Goal: Task Accomplishment & Management: Manage account settings

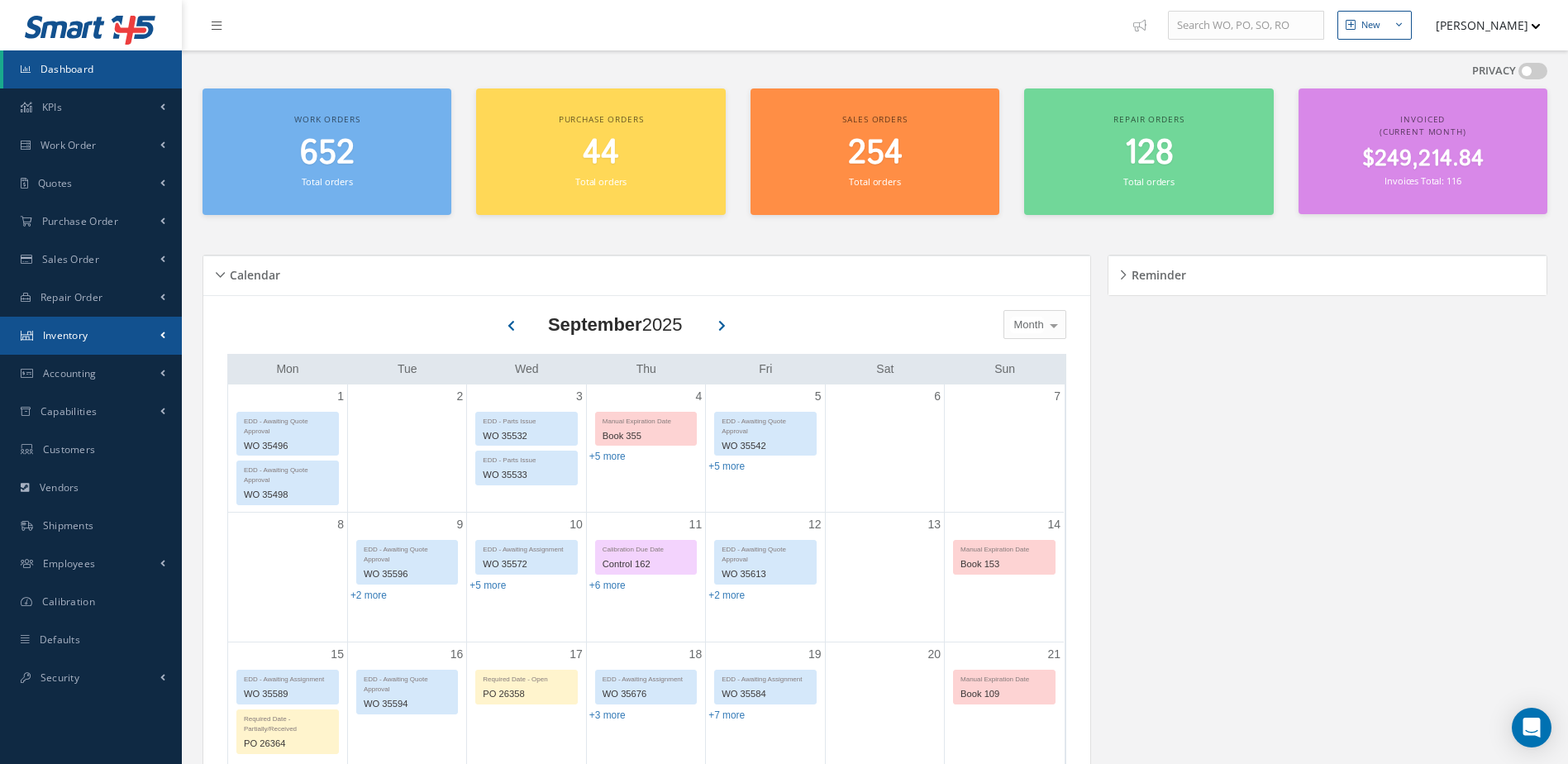
click at [67, 336] on span "Inventory" at bounding box center [66, 335] width 46 height 14
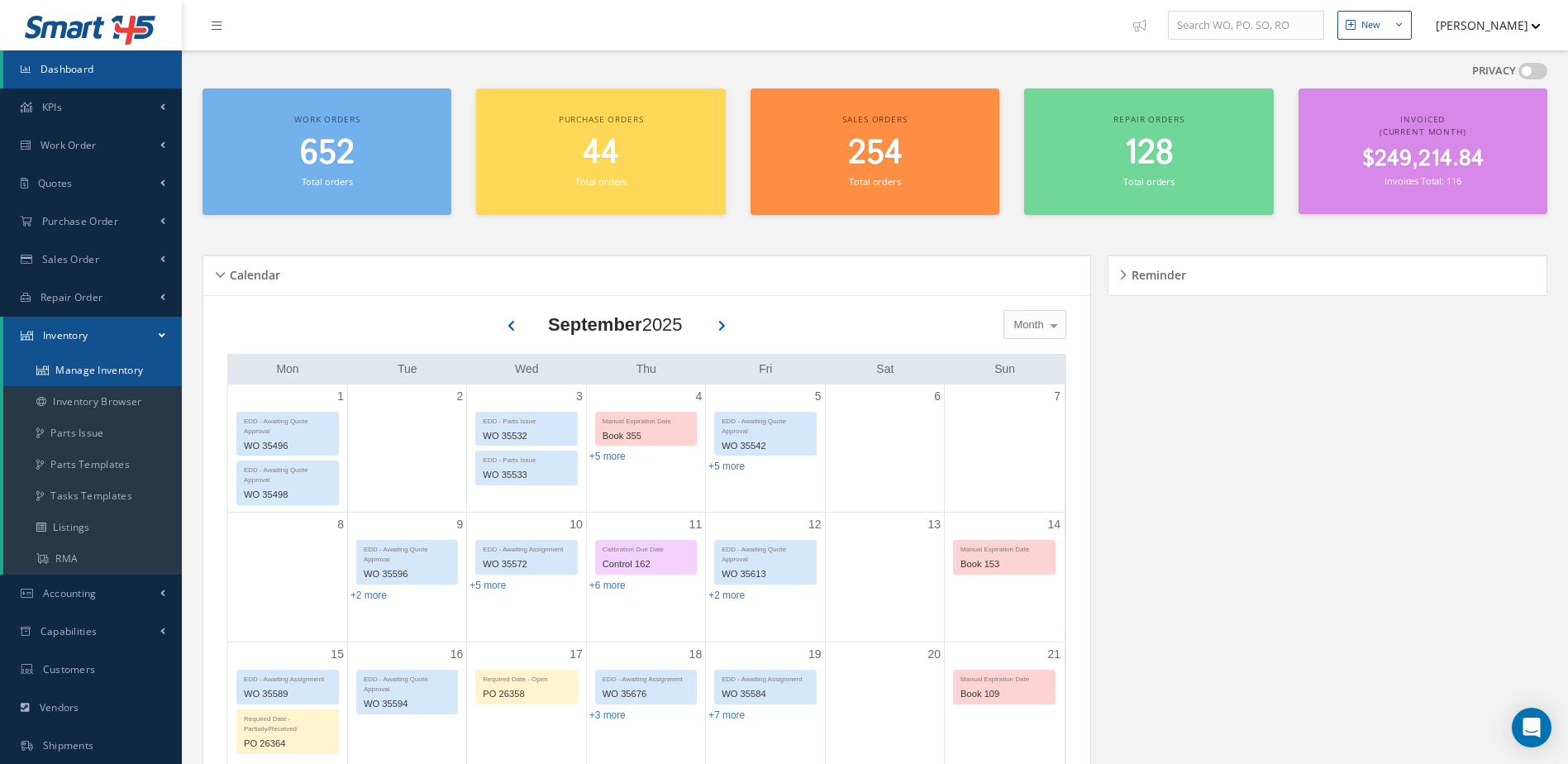
click at [143, 370] on link "Manage Inventory" at bounding box center [92, 370] width 179 height 31
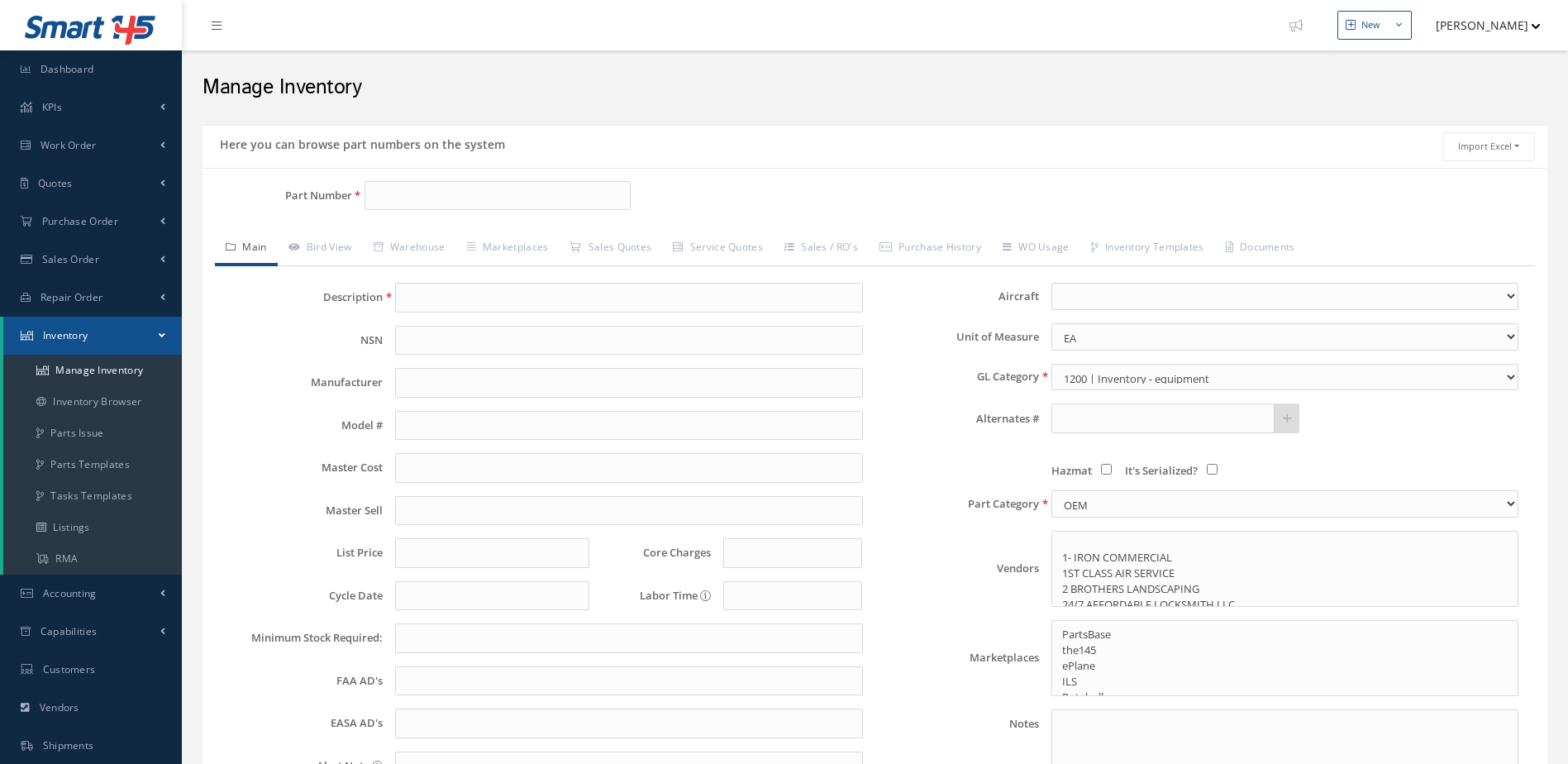
select select
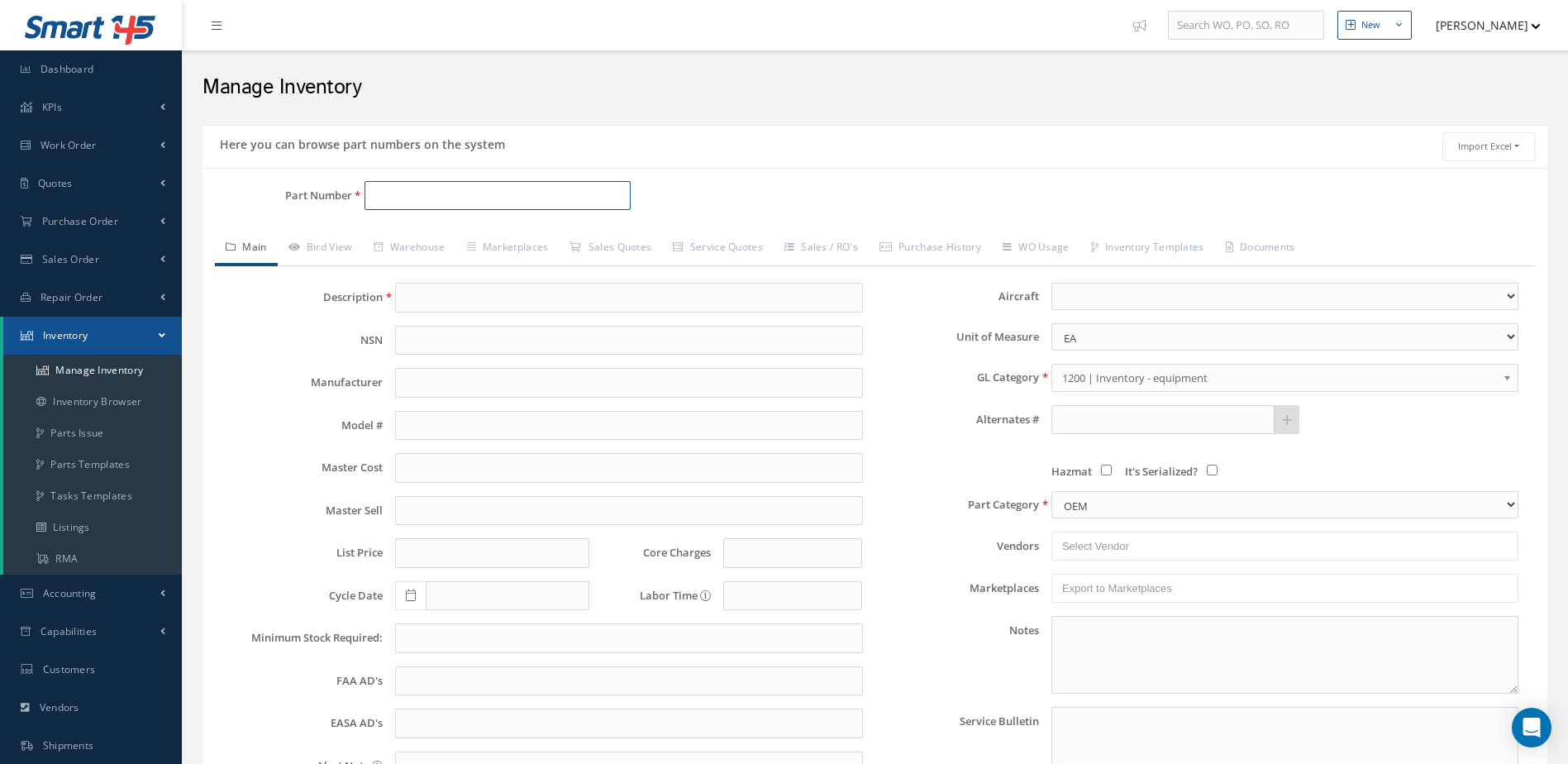
click at [444, 195] on input "Part Number" at bounding box center [497, 196] width 267 height 29
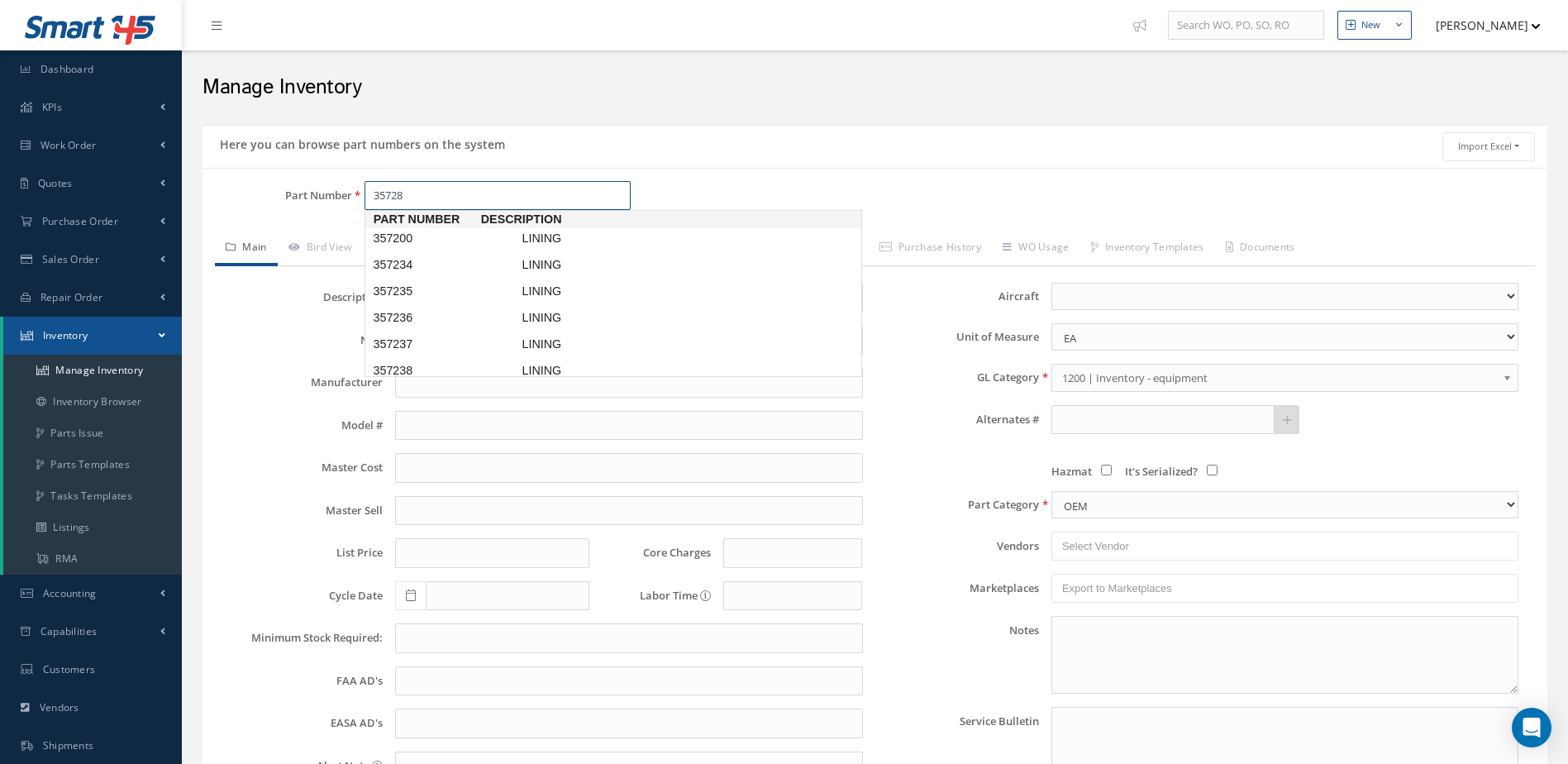
type input "357286"
click at [538, 234] on span "LINING" at bounding box center [642, 238] width 248 height 17
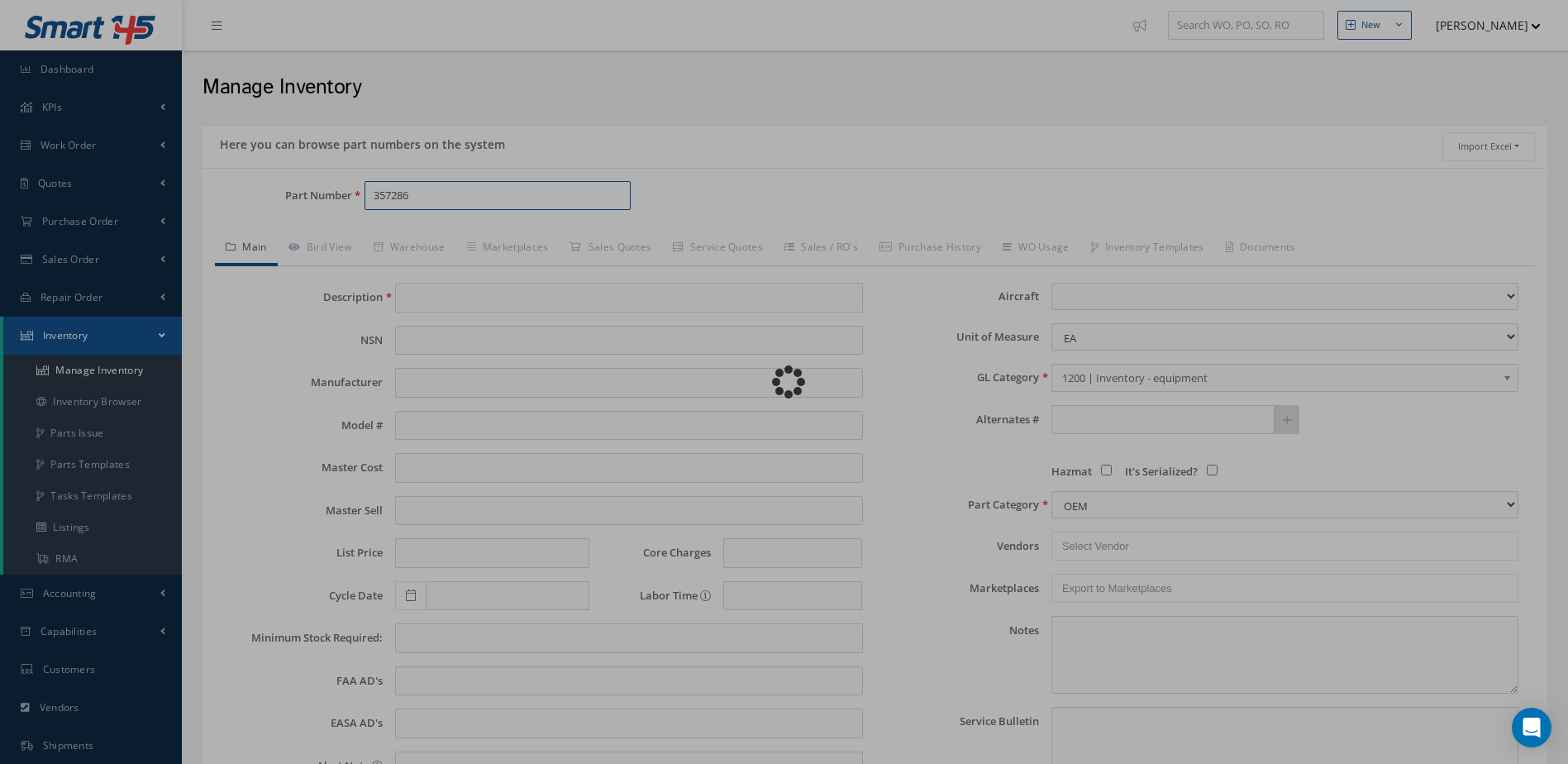
type input "LINING"
type input "49.80"
type input "64.74"
type input "72.21"
type input "0.00"
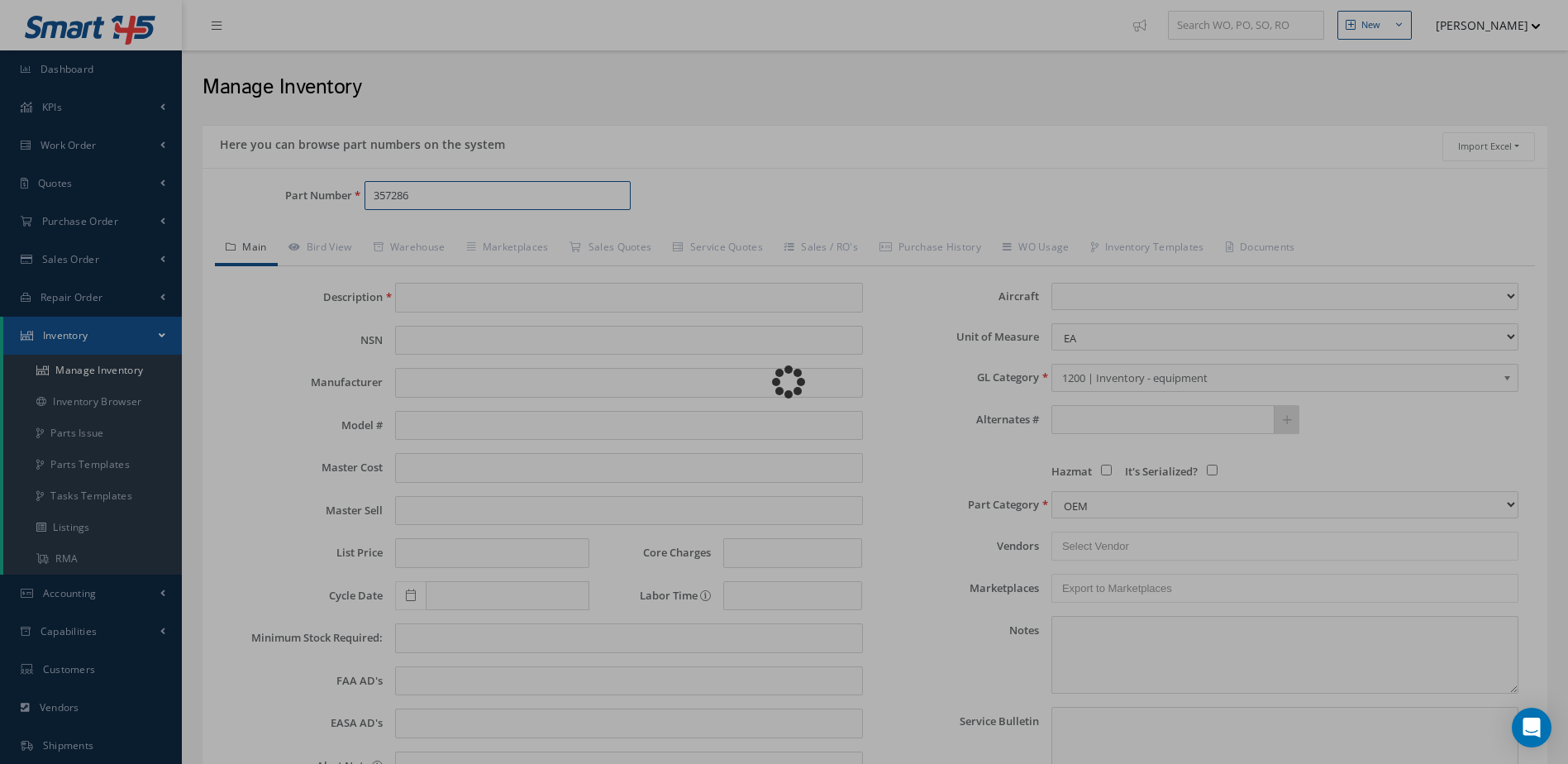
select select
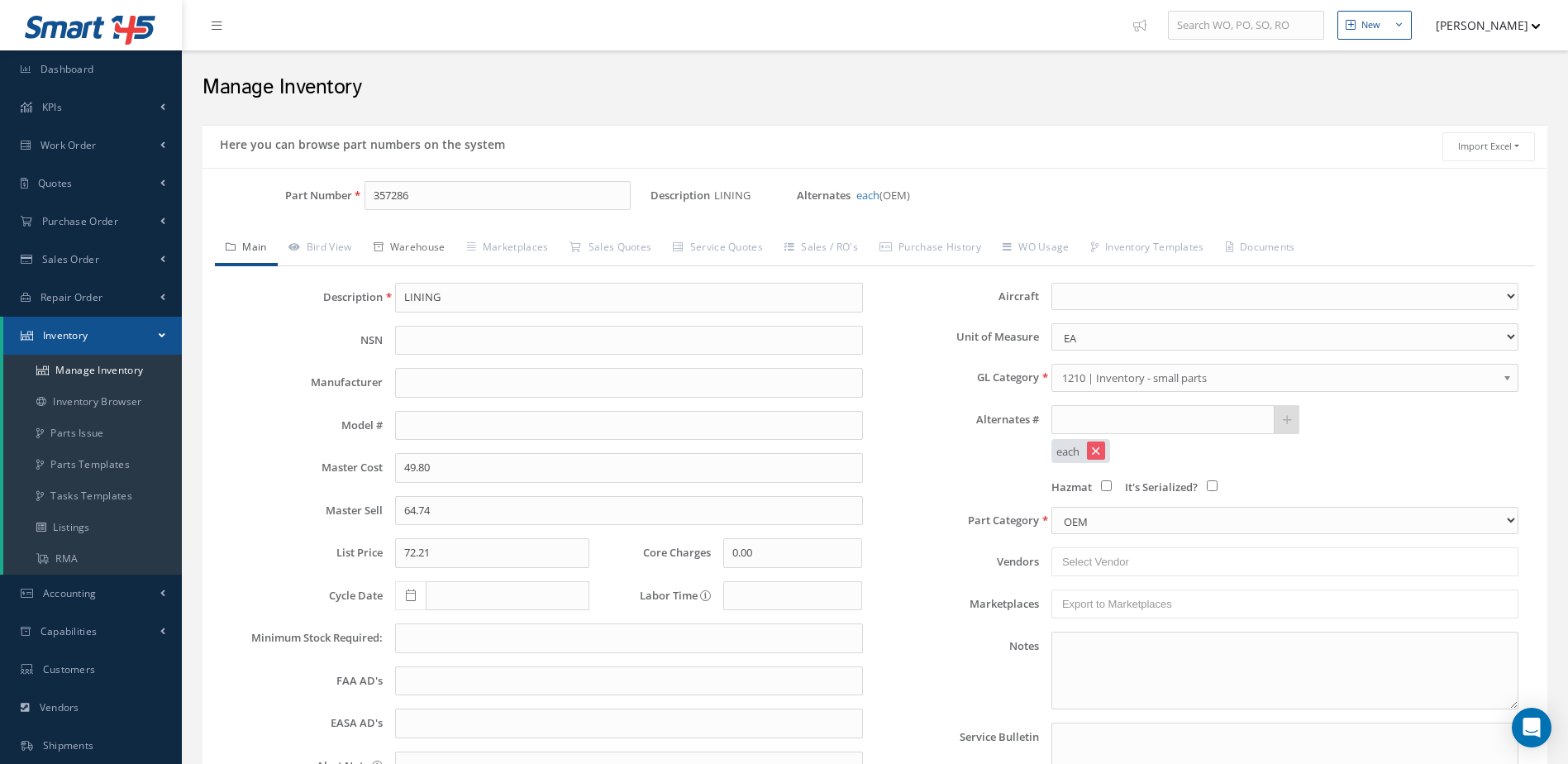
click at [414, 245] on link "Warehouse" at bounding box center [409, 249] width 93 height 35
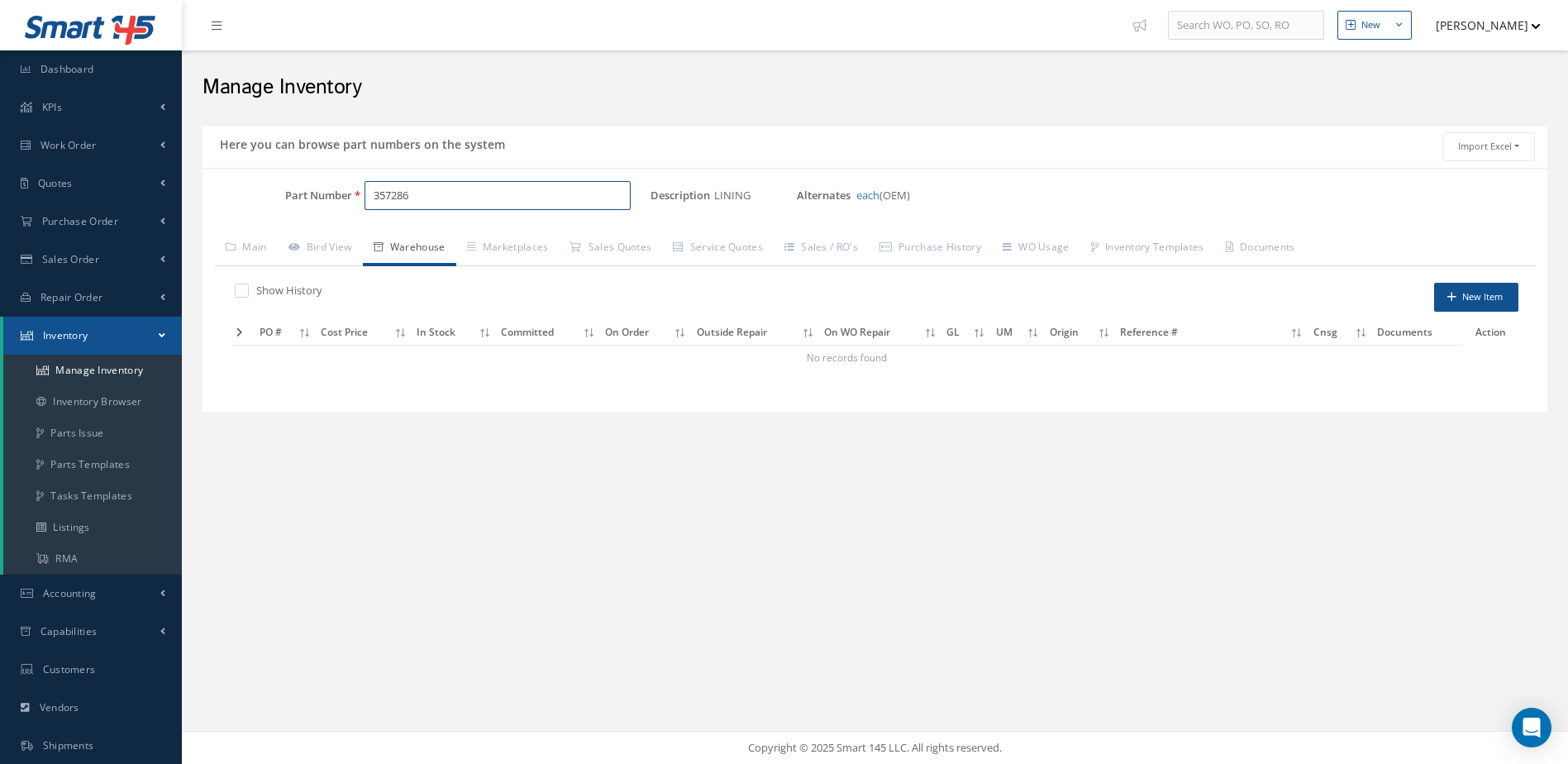
drag, startPoint x: 459, startPoint y: 204, endPoint x: 324, endPoint y: 207, distance: 135.0
click at [324, 207] on div "Part Number 357286" at bounding box center [427, 196] width 448 height 29
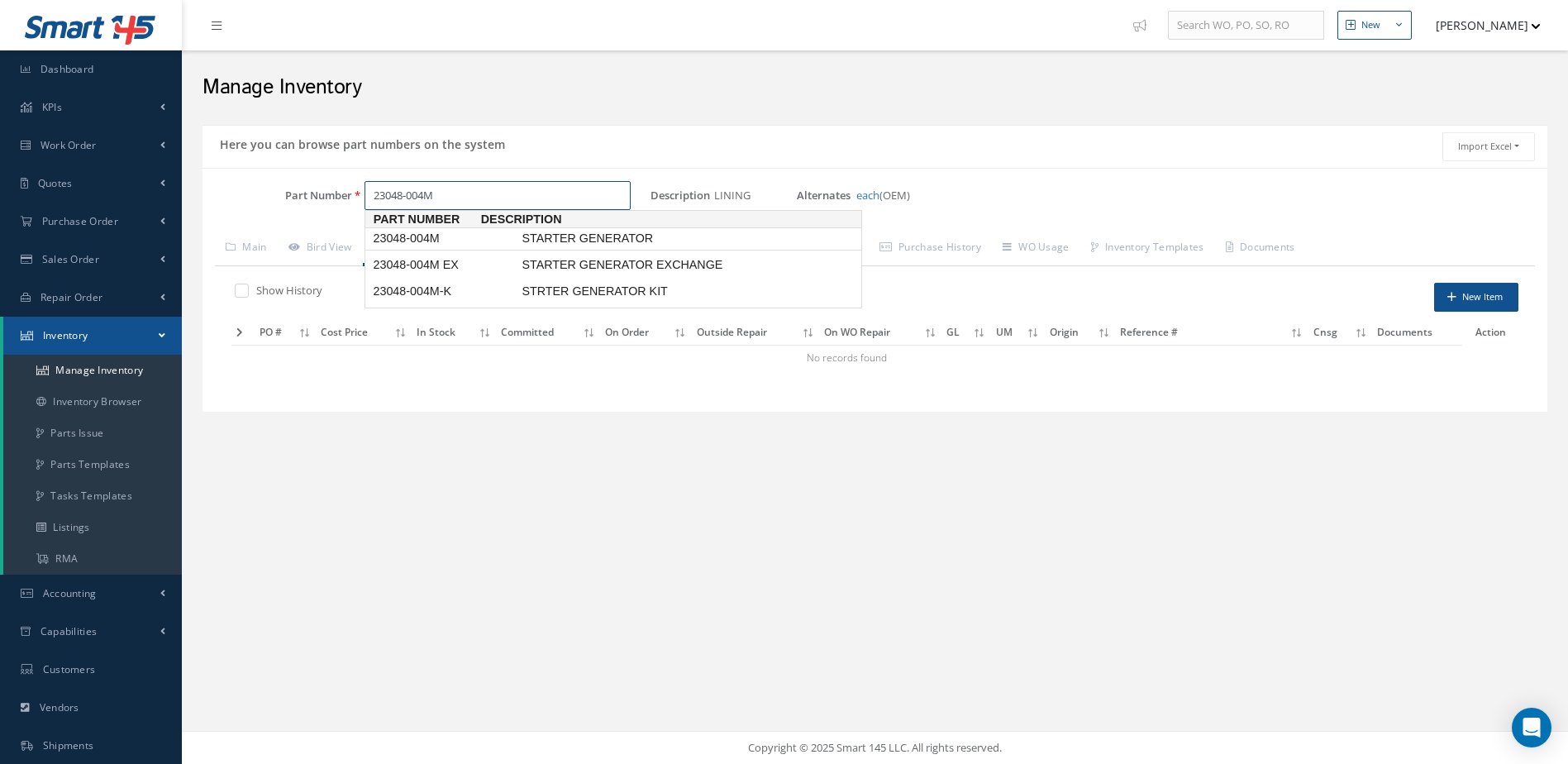
click at [416, 240] on span "23048-004M" at bounding box center [444, 238] width 149 height 17
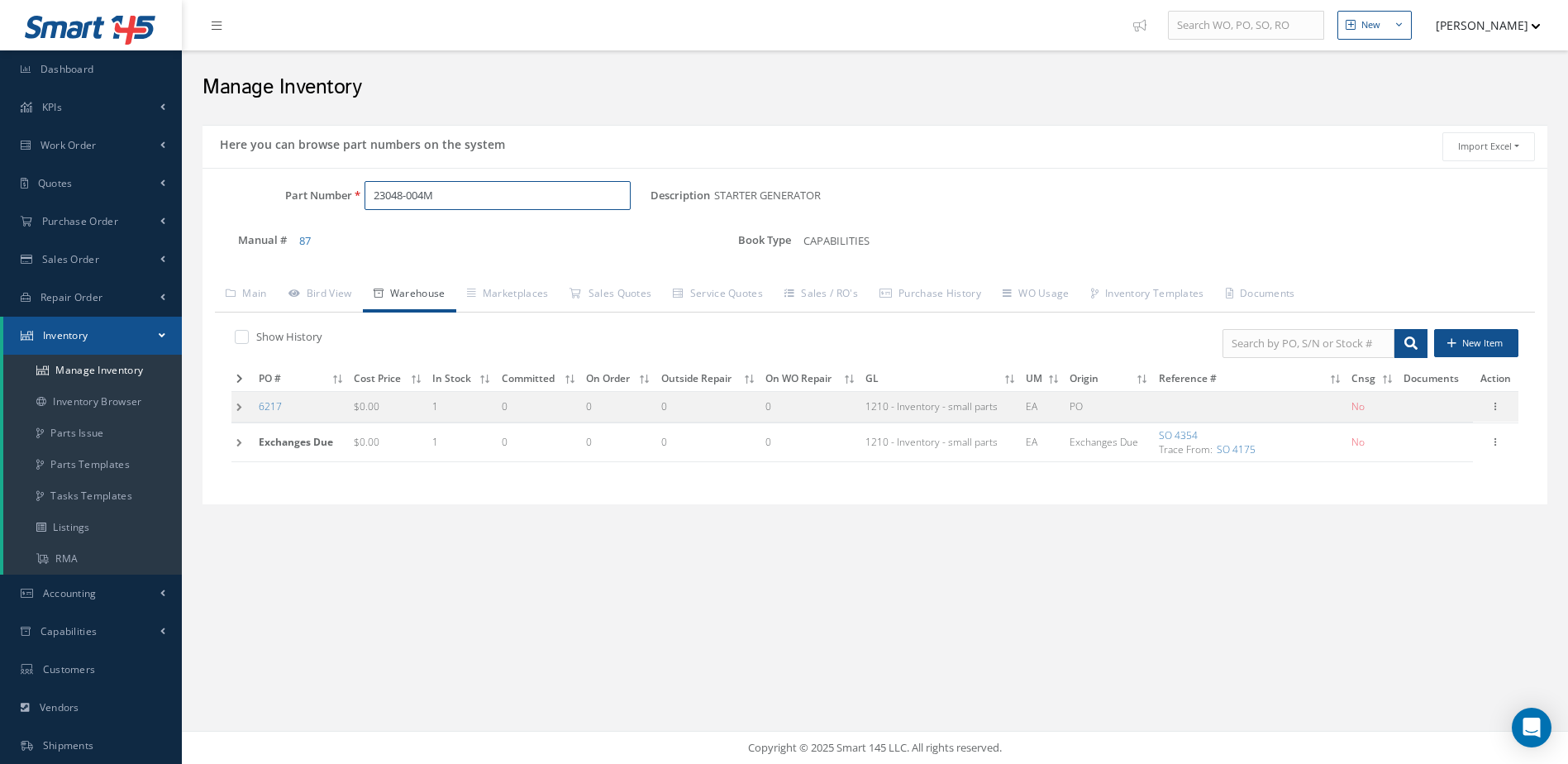
type input "23048-004M"
click at [238, 403] on td at bounding box center [243, 407] width 22 height 30
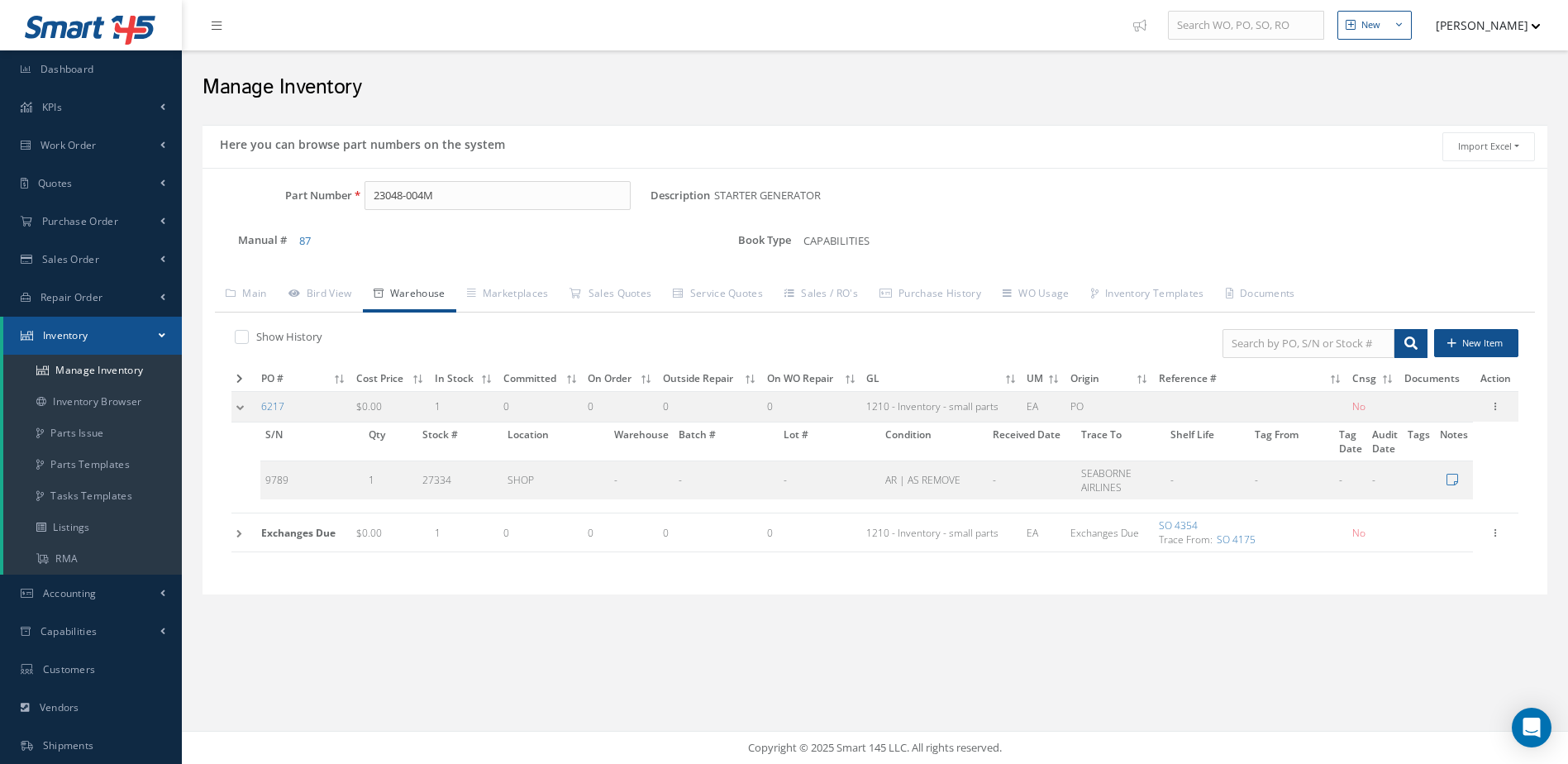
click at [238, 403] on td at bounding box center [243, 407] width 25 height 30
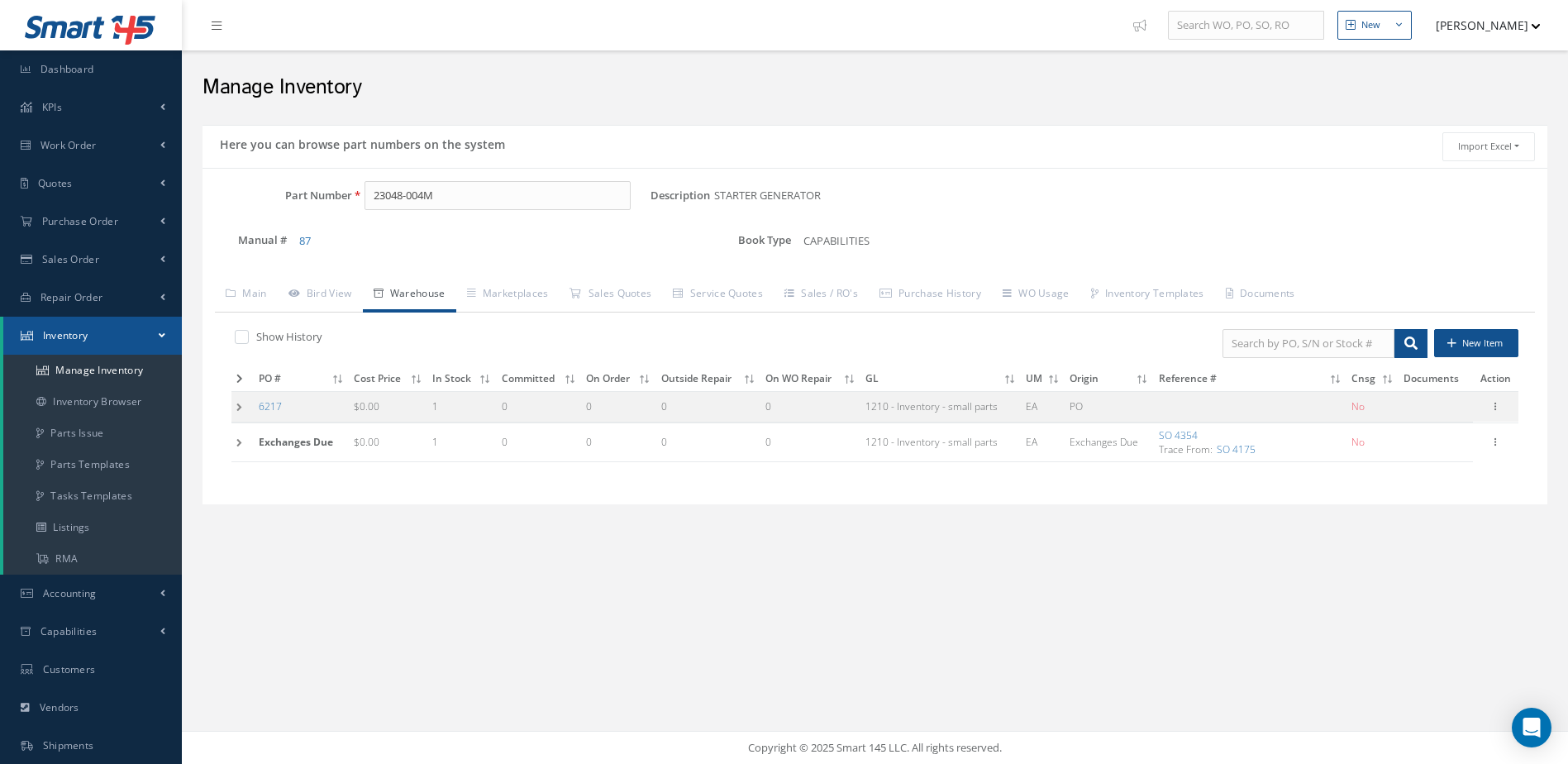
click at [241, 438] on td at bounding box center [243, 441] width 22 height 39
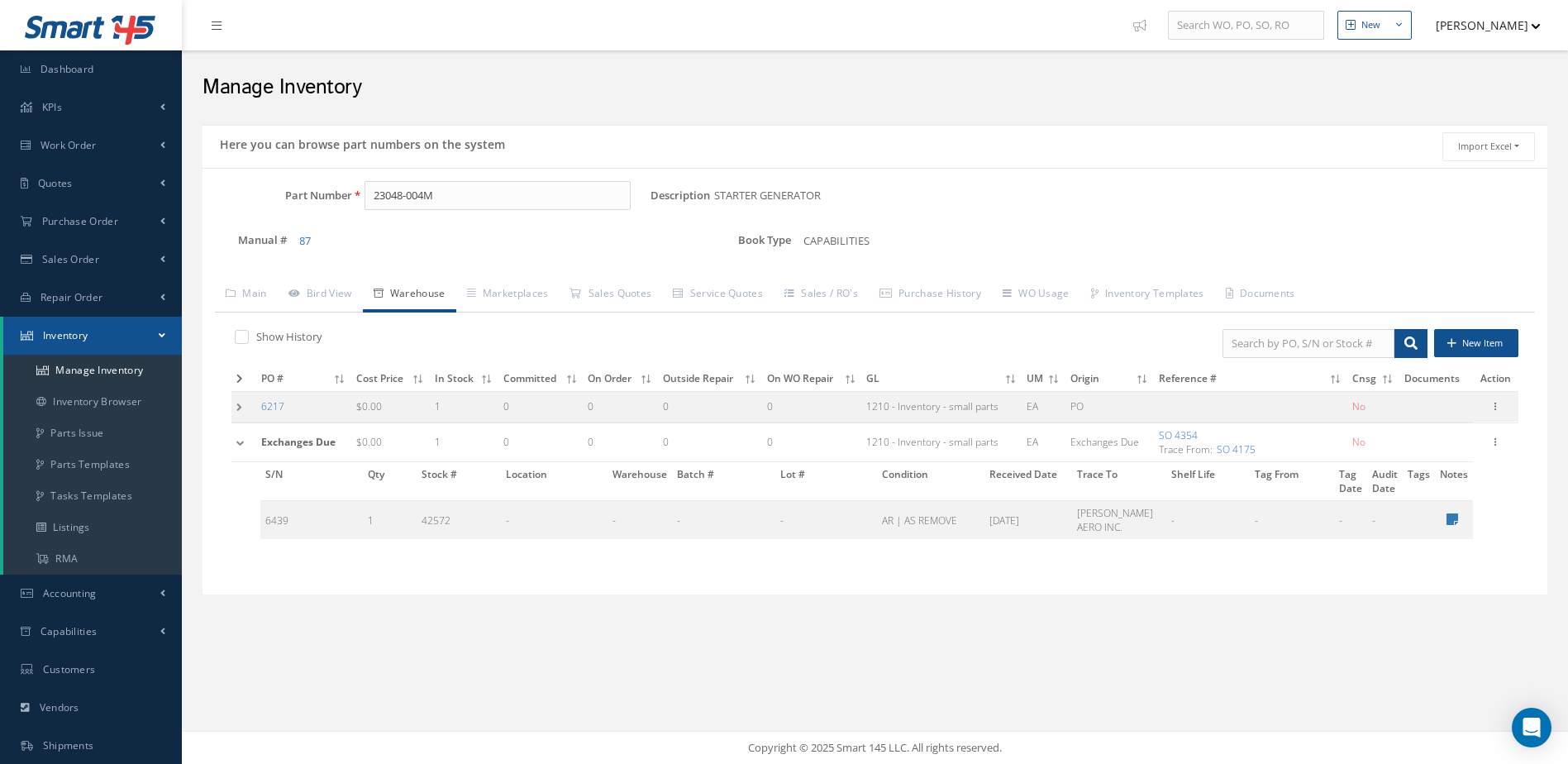
click at [241, 438] on td at bounding box center [243, 441] width 25 height 39
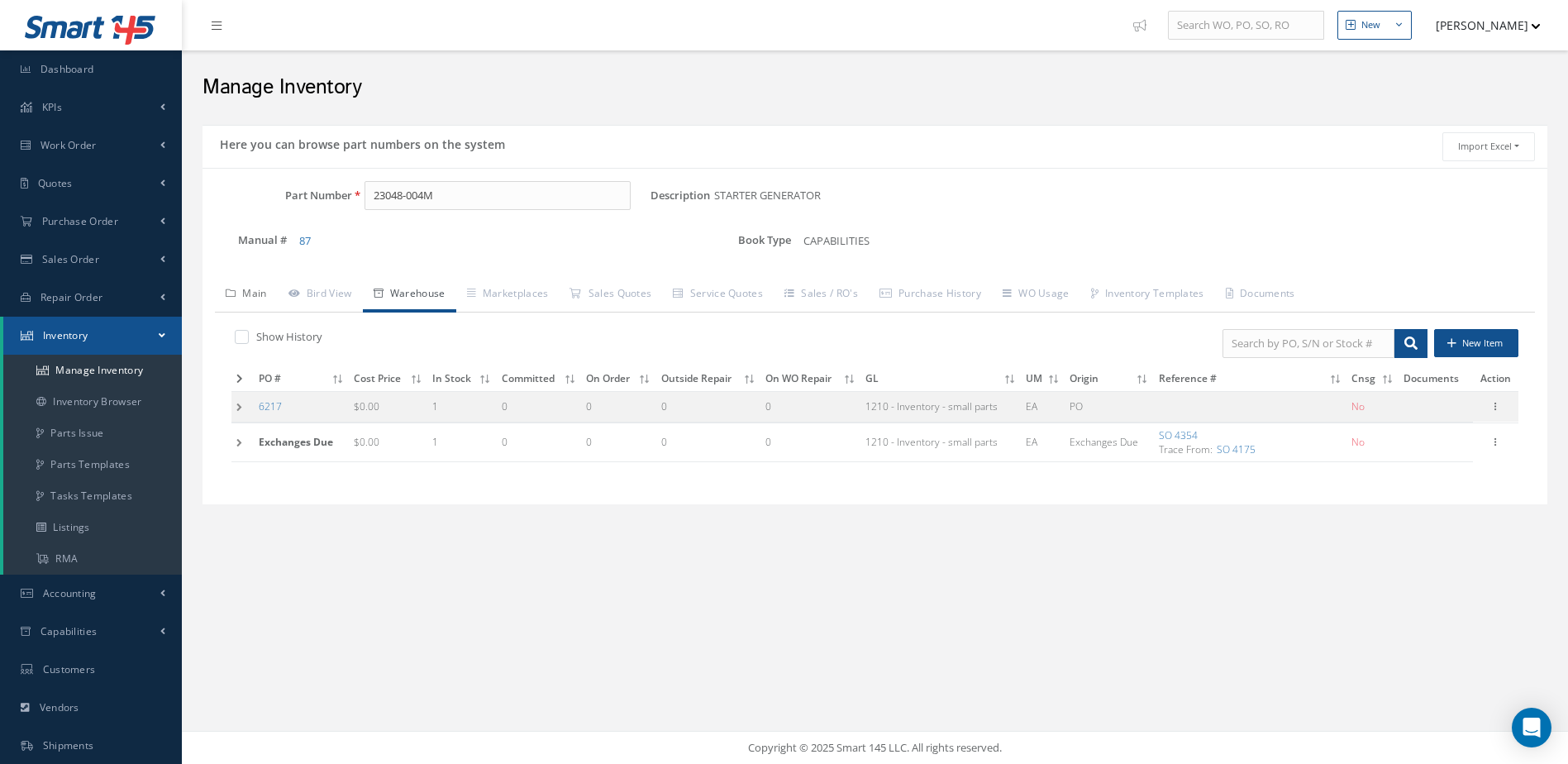
click at [257, 291] on link "Main" at bounding box center [246, 295] width 63 height 35
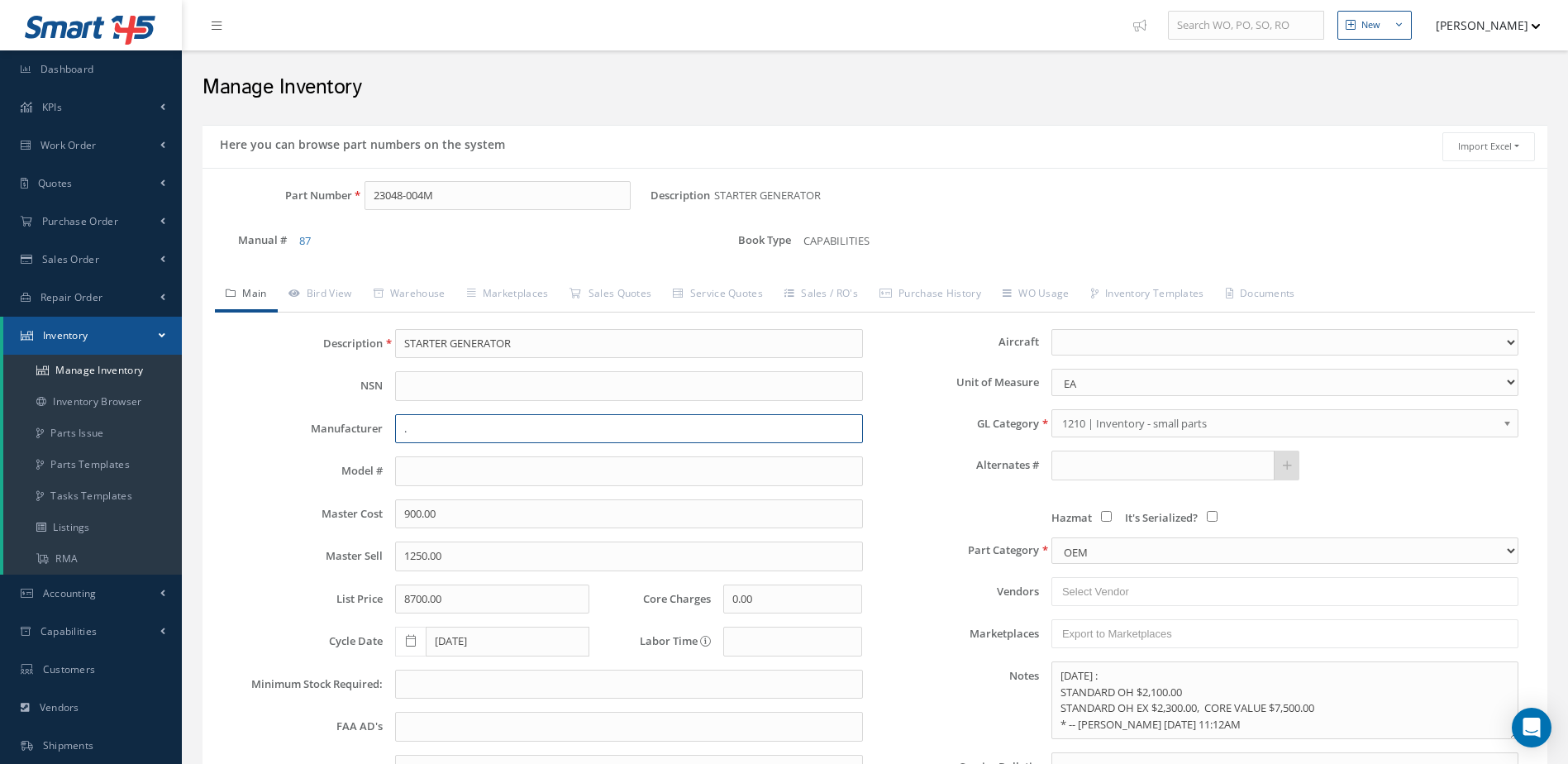
click at [438, 439] on input "." at bounding box center [629, 429] width 467 height 29
click at [502, 469] on span "BF GOODRICH" at bounding box center [524, 471] width 248 height 17
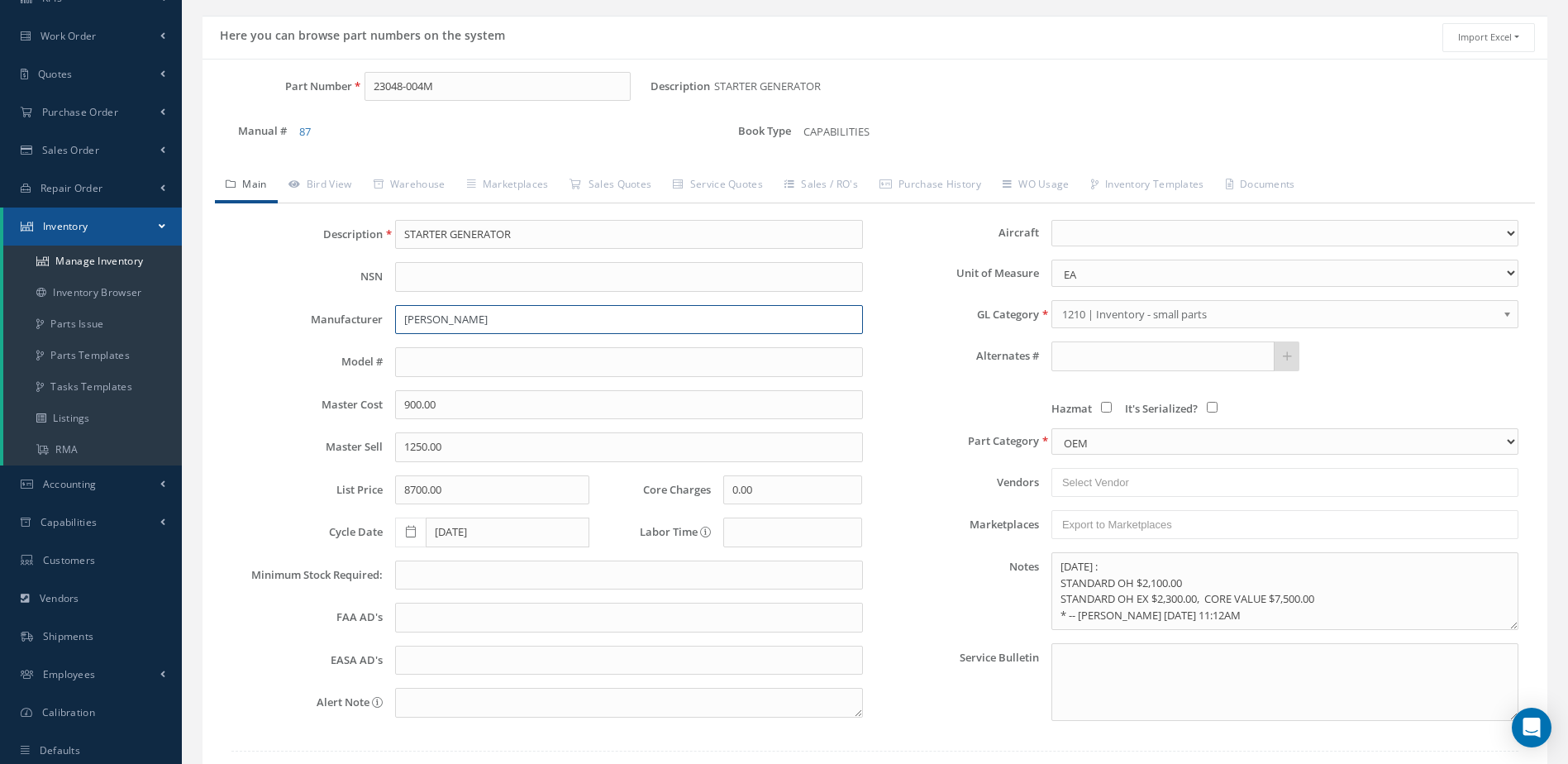
scroll to position [142, 0]
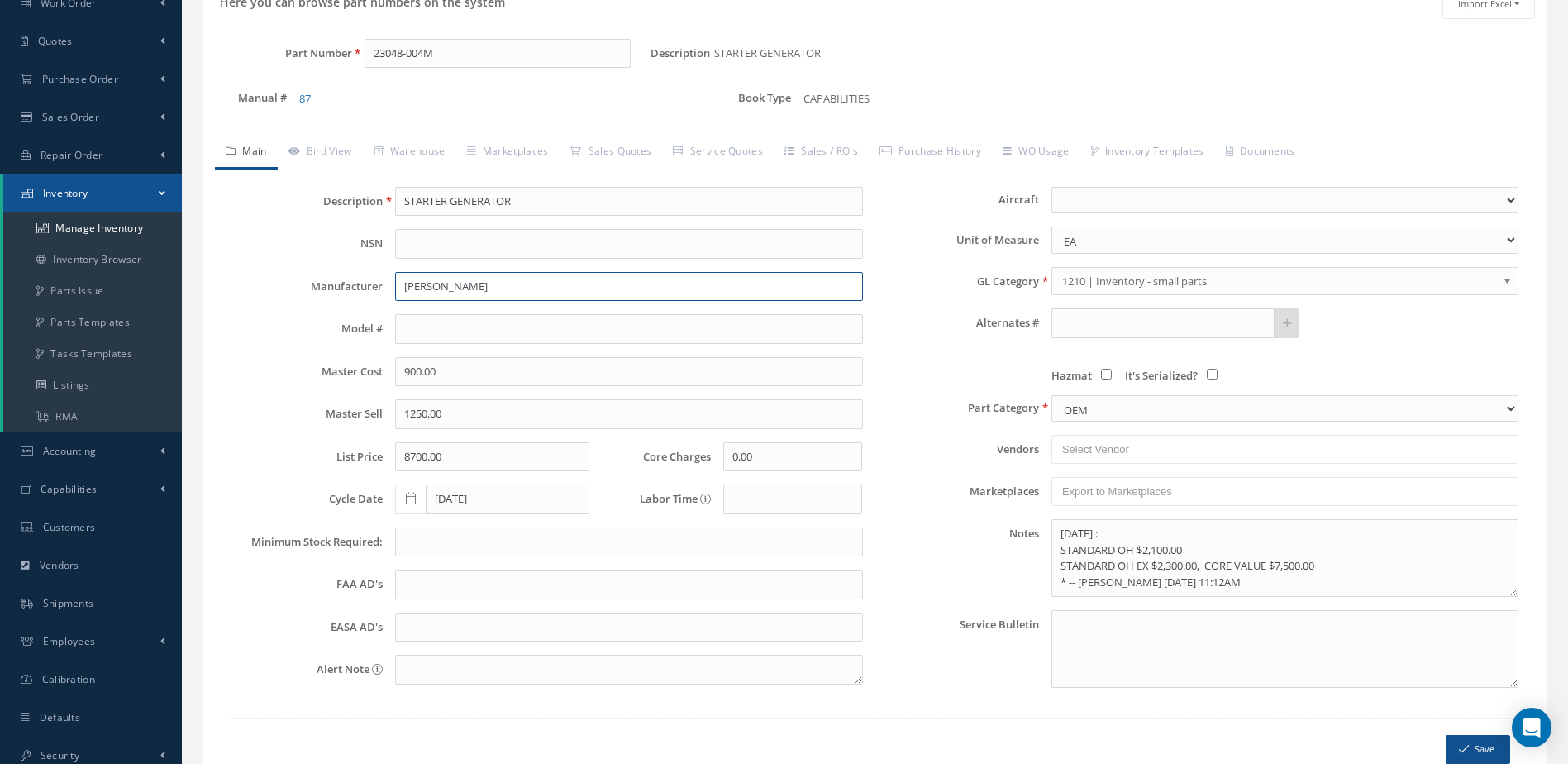
type input "BF GOODRICH"
click at [1488, 742] on button "Save" at bounding box center [1477, 749] width 65 height 29
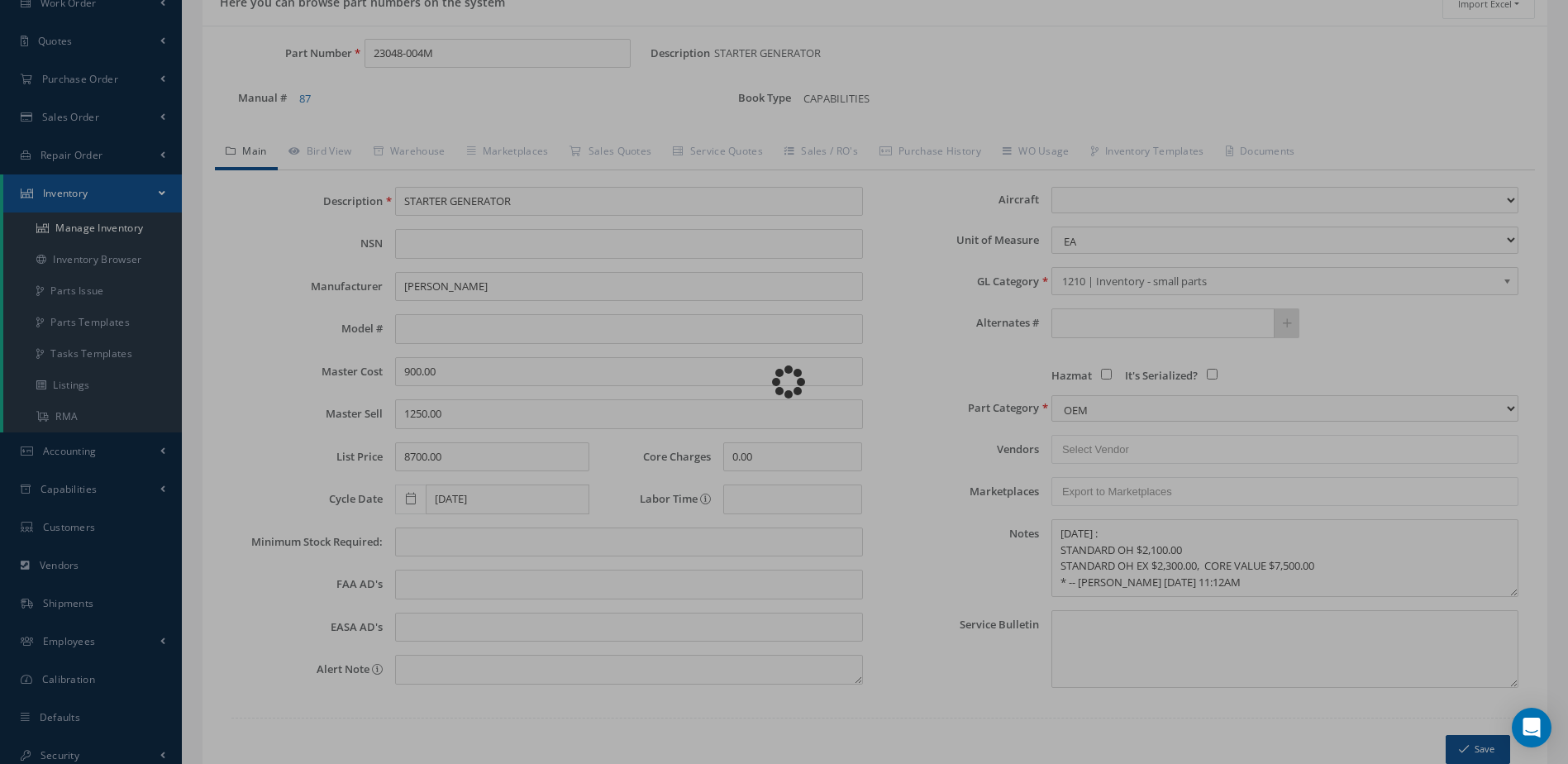
type textarea "JULY 2025 : STANDARD OH $2,100.00 STANDARD OH EX $2,300.00, CORE VALUE $7,500.0…"
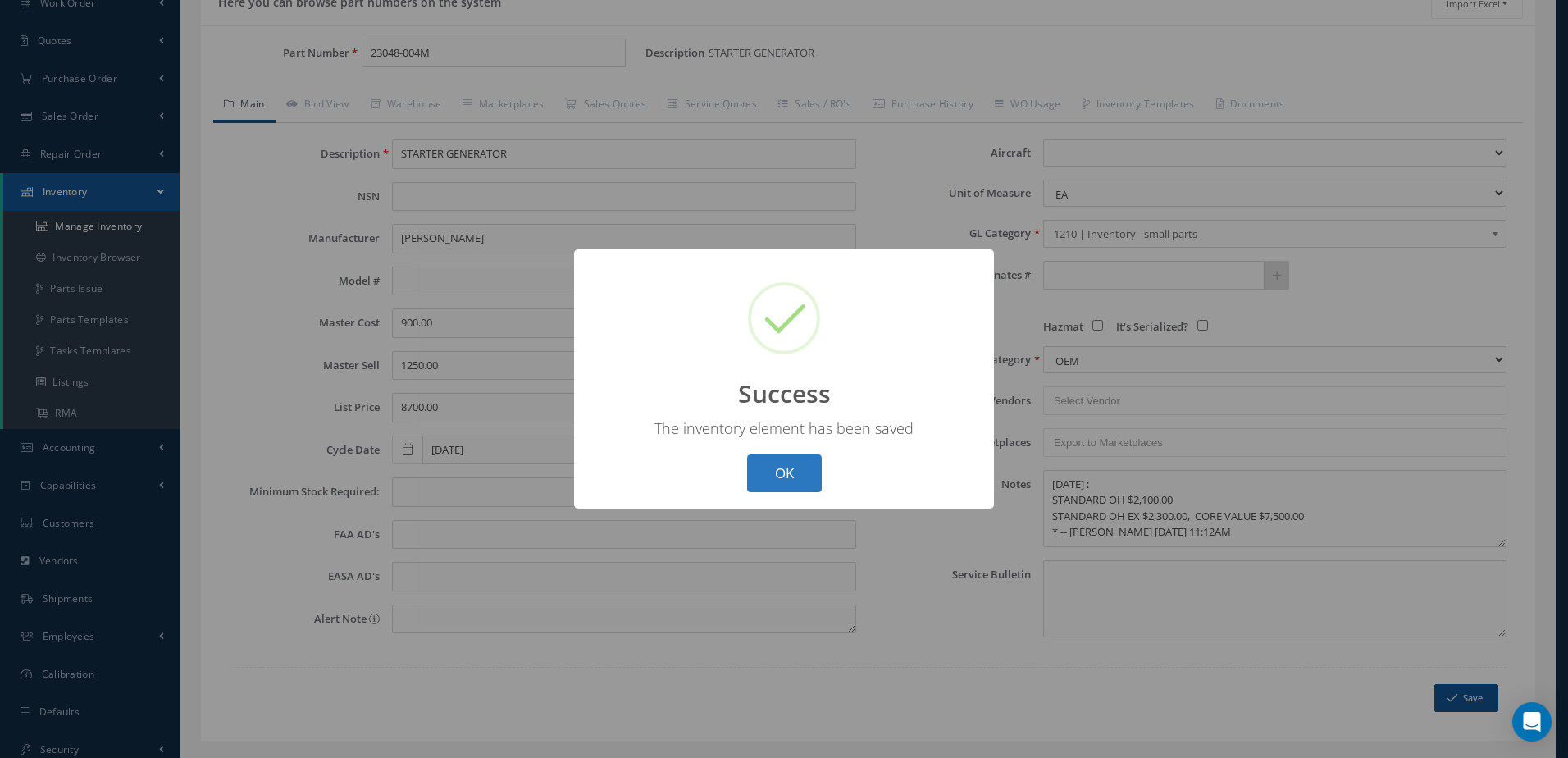
click at [801, 477] on button "OK" at bounding box center [784, 473] width 75 height 39
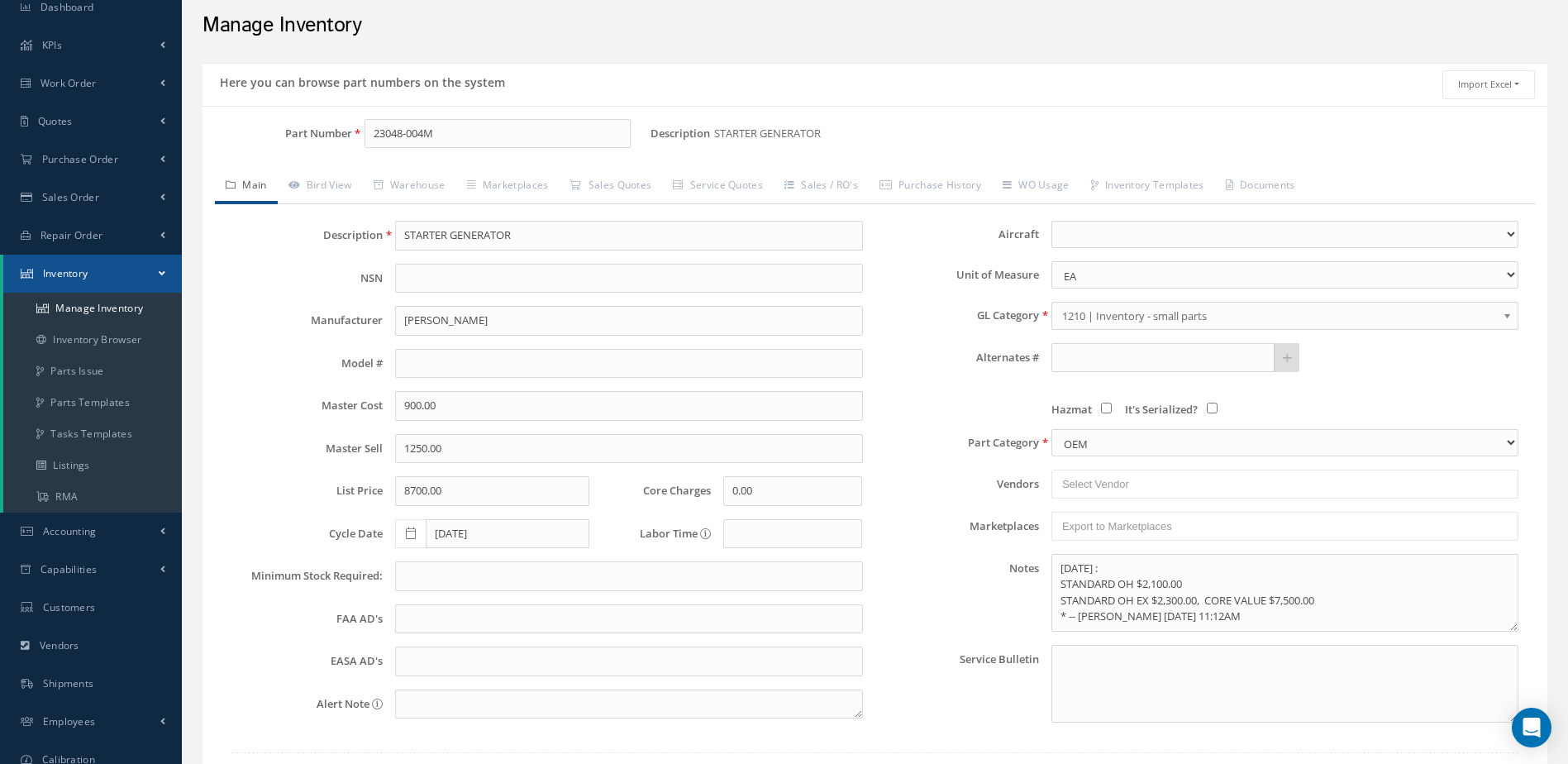
scroll to position [0, 0]
